Goal: Information Seeking & Learning: Learn about a topic

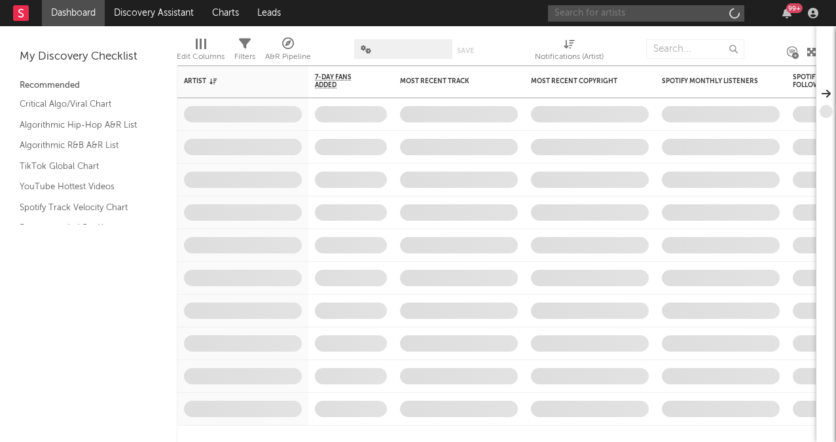
click at [623, 18] on input "text" at bounding box center [646, 13] width 196 height 16
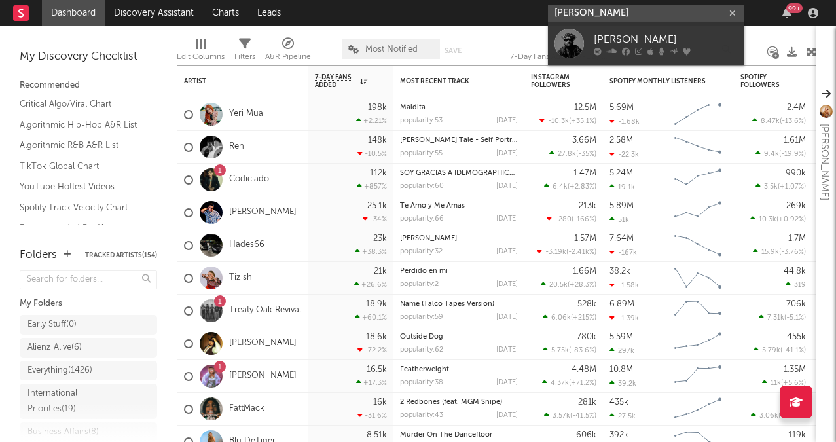
type input "yoko gold"
click at [622, 49] on icon at bounding box center [626, 51] width 8 height 8
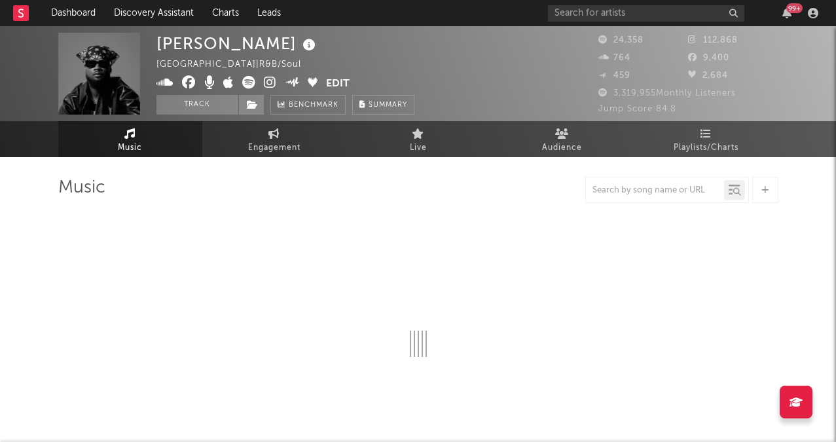
select select "6m"
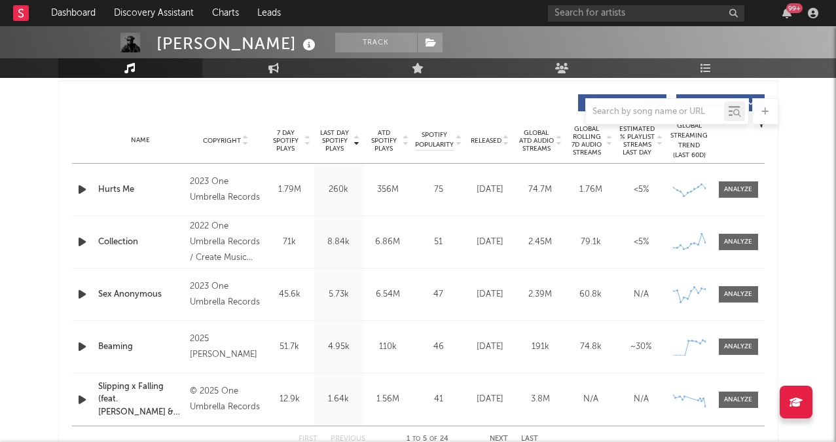
scroll to position [492, 0]
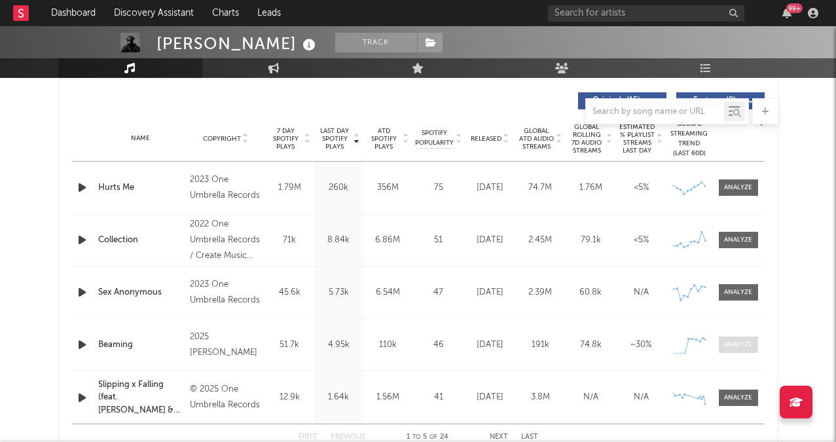
click at [727, 346] on div at bounding box center [738, 345] width 28 height 10
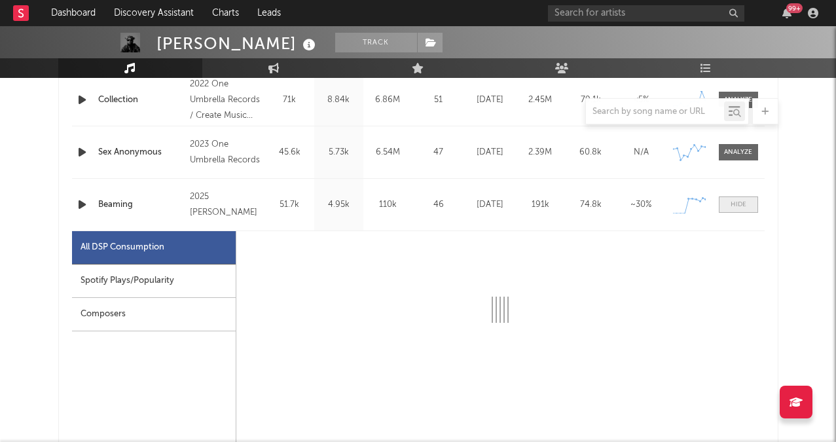
scroll to position [693, 0]
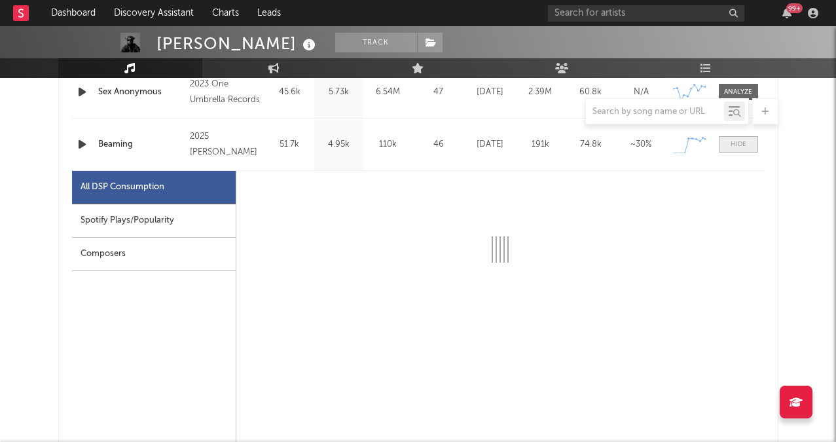
select select "1w"
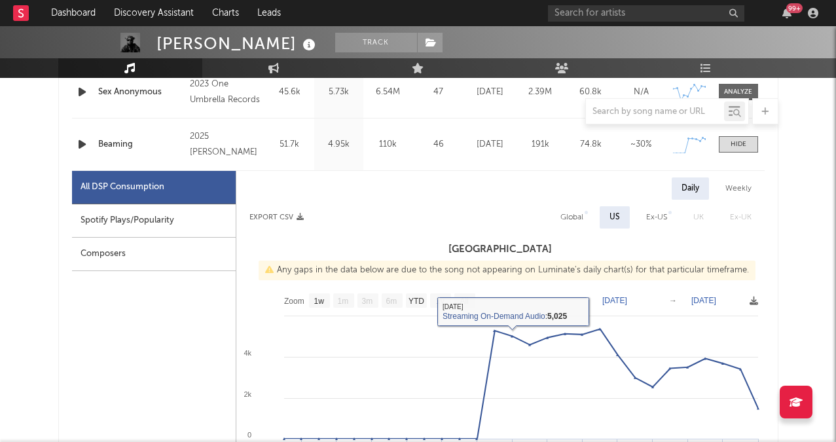
click at [577, 220] on div "Global" at bounding box center [571, 217] width 23 height 16
select select "1w"
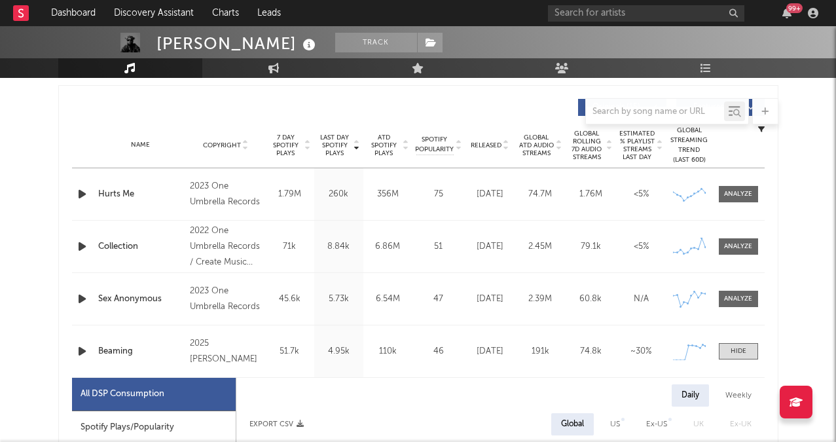
scroll to position [477, 0]
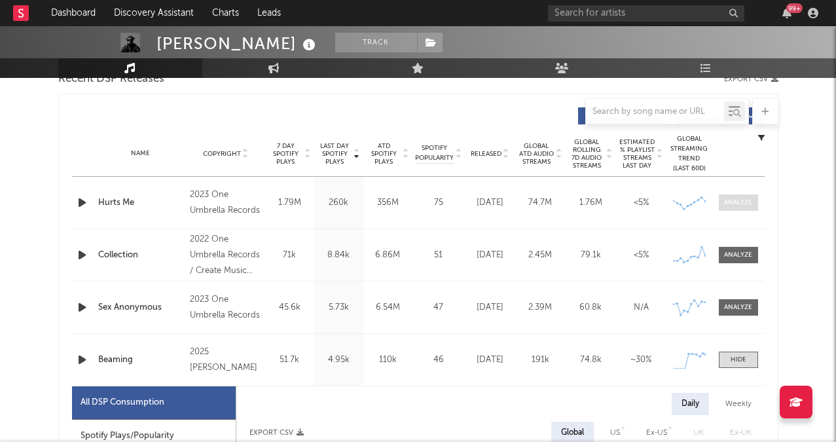
click at [744, 199] on div at bounding box center [738, 203] width 28 height 10
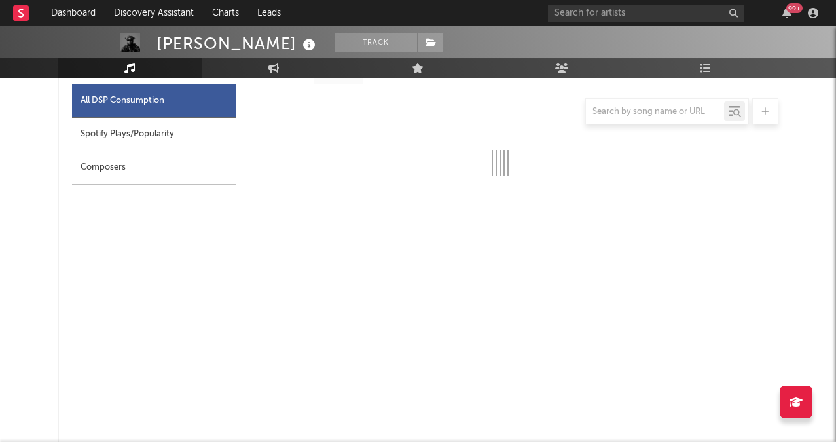
scroll to position [748, 0]
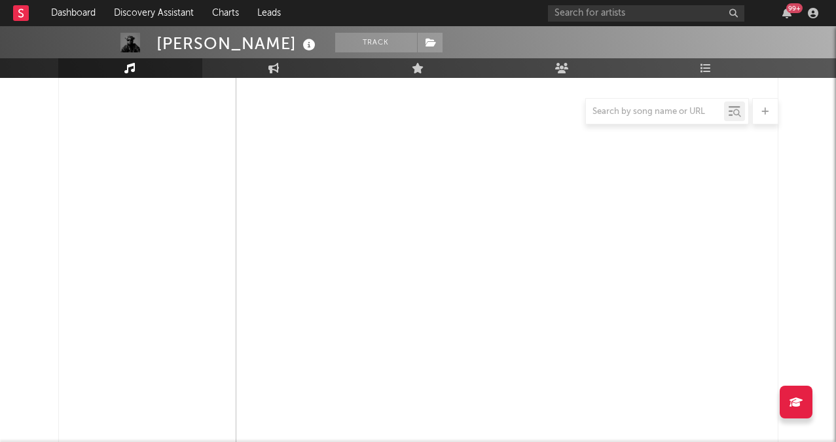
select select "6m"
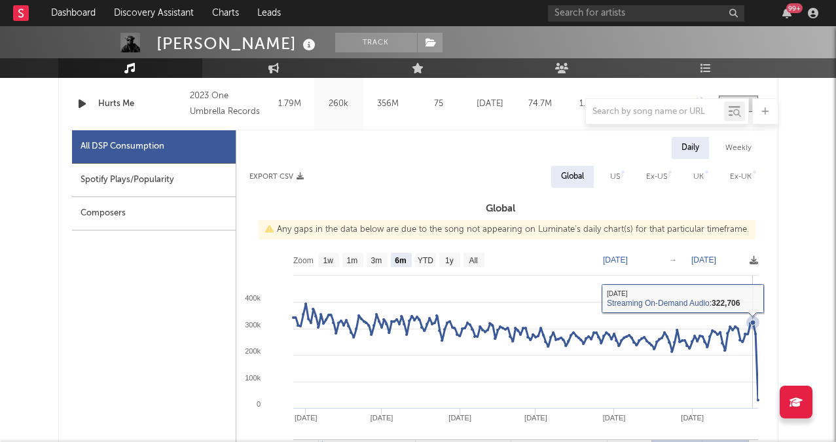
scroll to position [558, 0]
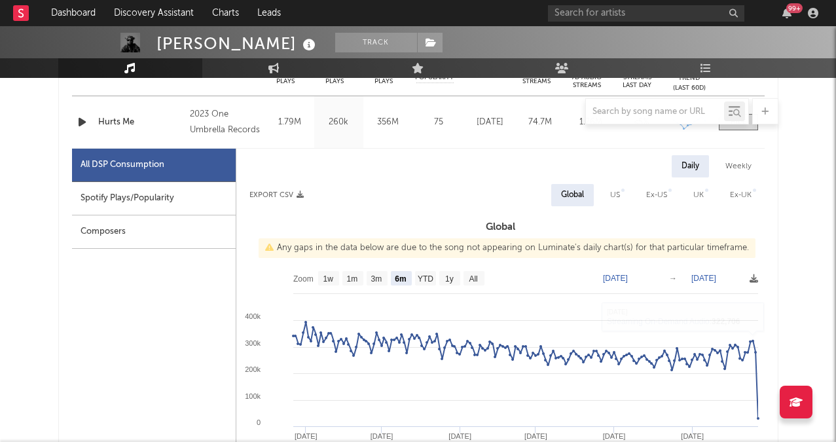
click at [621, 190] on div "US" at bounding box center [614, 195] width 29 height 22
select select "6m"
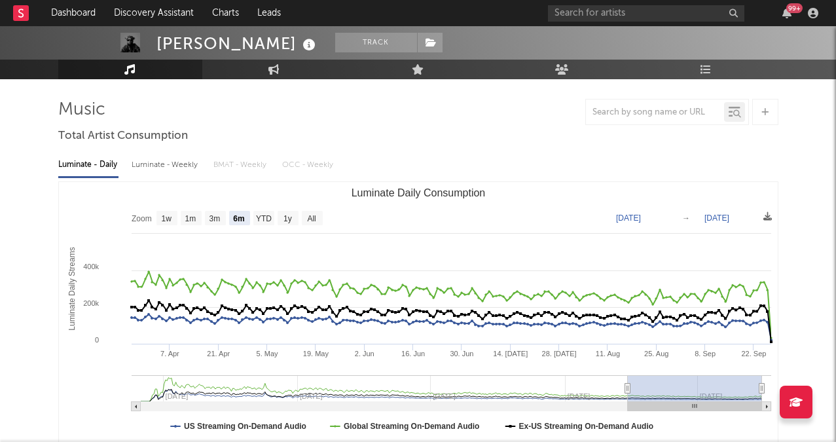
scroll to position [0, 0]
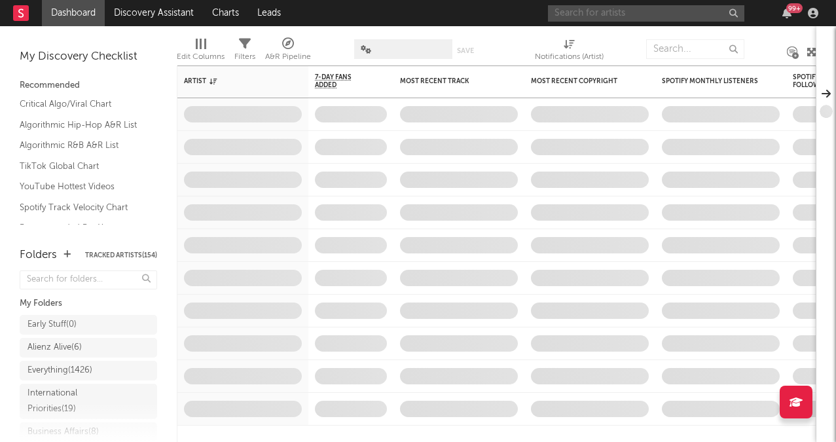
click at [648, 12] on input "text" at bounding box center [646, 13] width 196 height 16
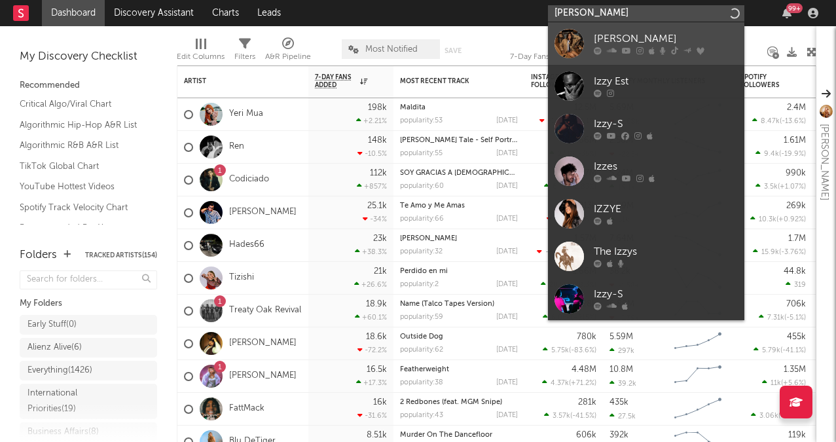
type input "[PERSON_NAME]"
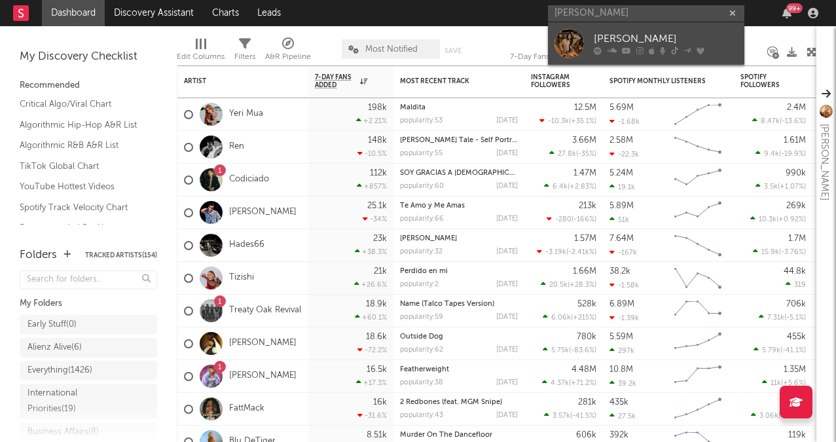
click at [675, 47] on icon at bounding box center [674, 51] width 7 height 8
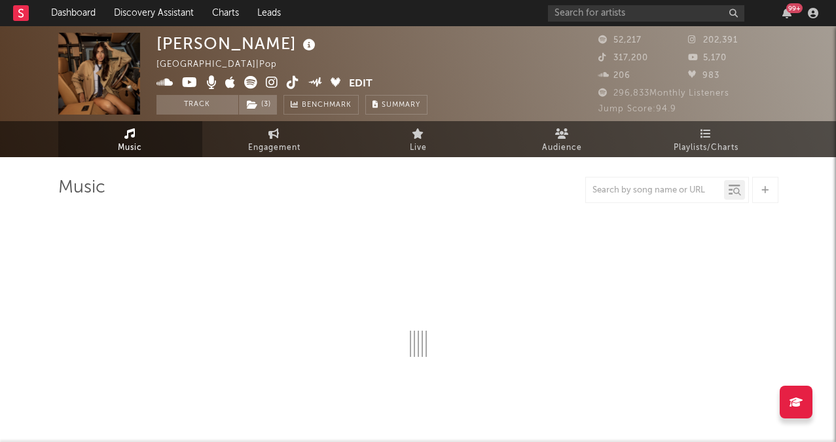
select select "6m"
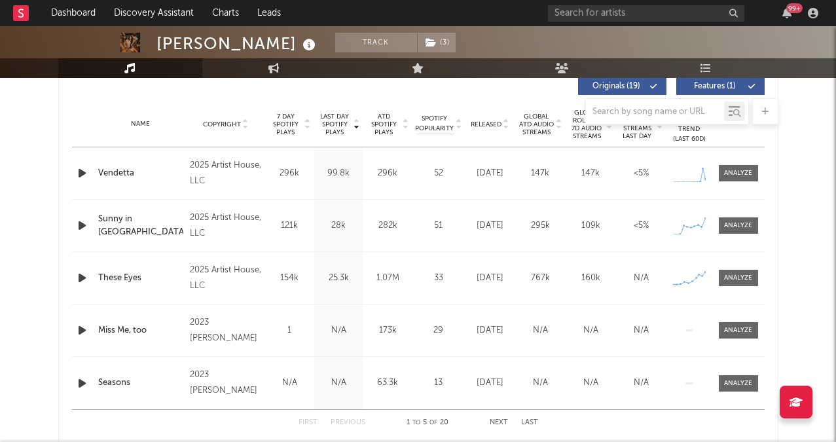
scroll to position [492, 0]
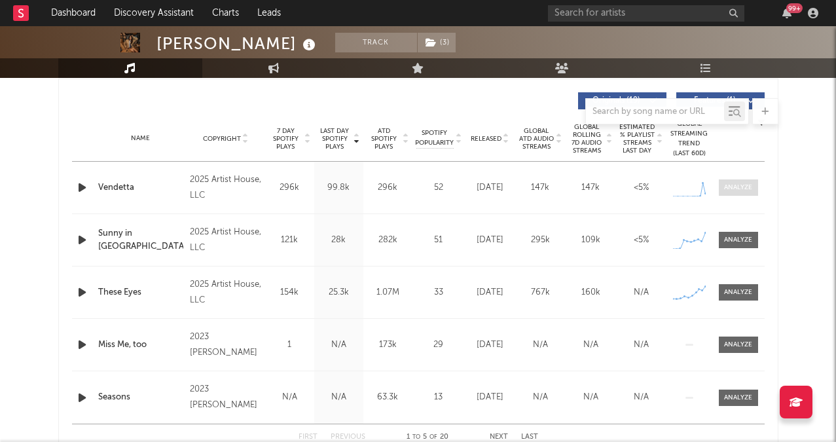
click at [744, 190] on div at bounding box center [738, 188] width 28 height 10
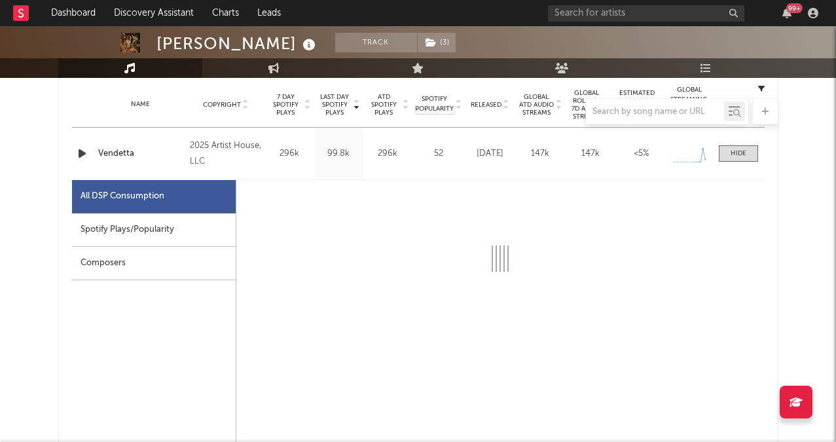
select select "1w"
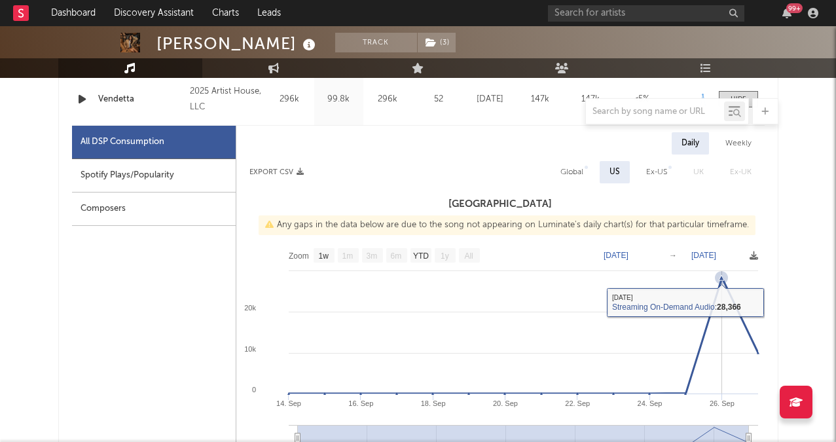
scroll to position [560, 0]
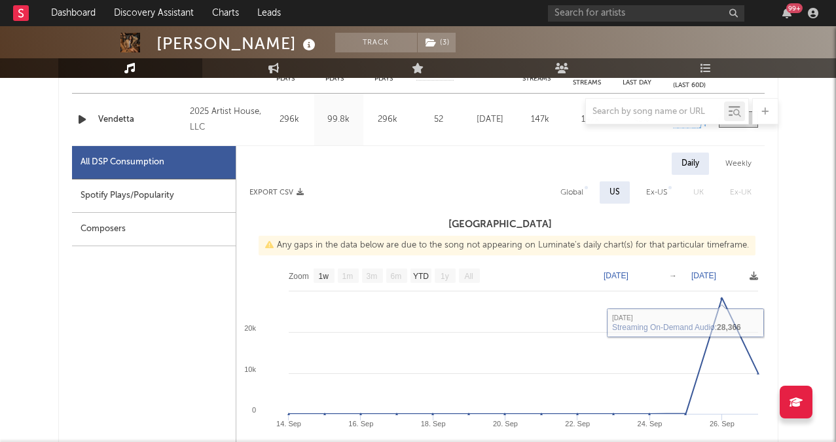
click at [580, 186] on div "Global" at bounding box center [571, 193] width 23 height 16
select select "1w"
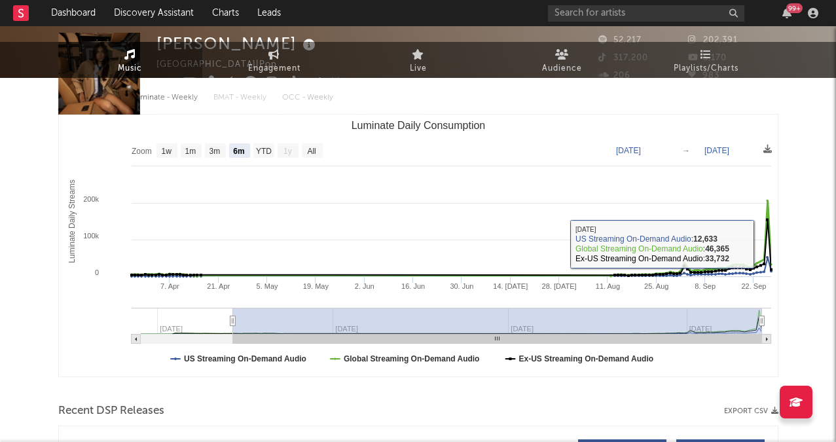
scroll to position [0, 0]
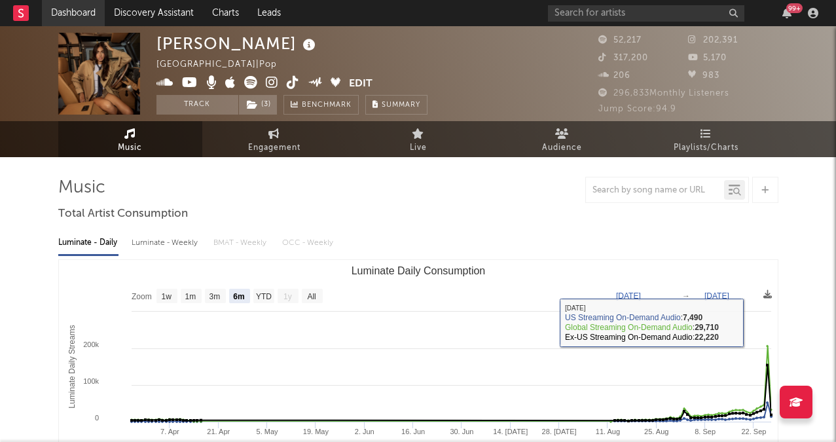
click at [82, 16] on link "Dashboard" at bounding box center [73, 13] width 63 height 26
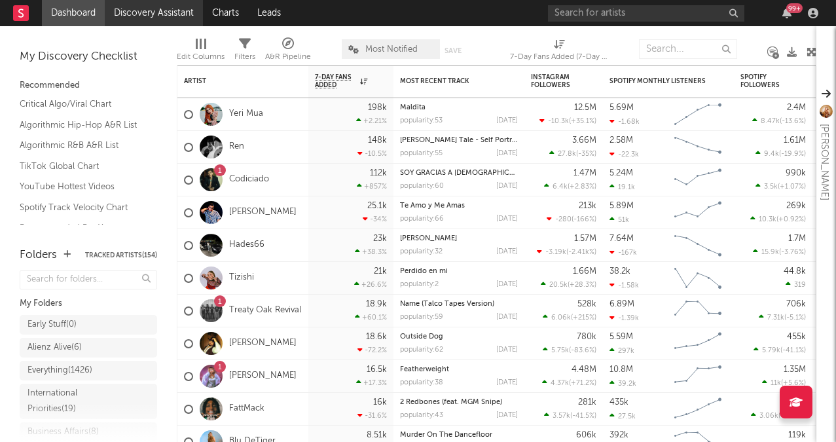
click at [141, 10] on link "Discovery Assistant" at bounding box center [154, 13] width 98 height 26
